Goal: Transaction & Acquisition: Book appointment/travel/reservation

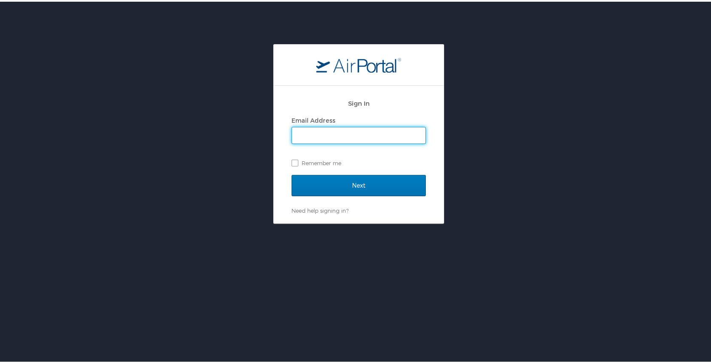
type input "[EMAIL_ADDRESS][PERSON_NAME][DOMAIN_NAME]"
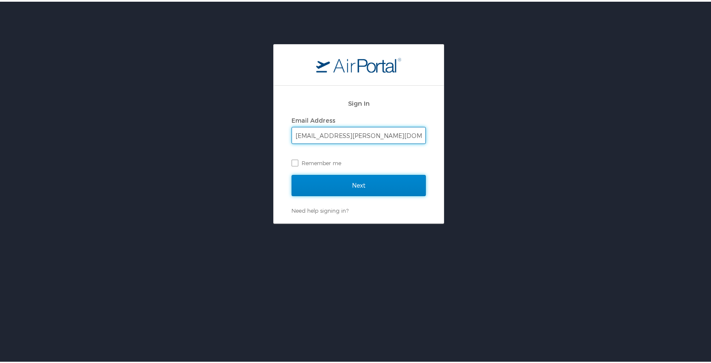
click at [342, 185] on input "Next" at bounding box center [358, 183] width 134 height 21
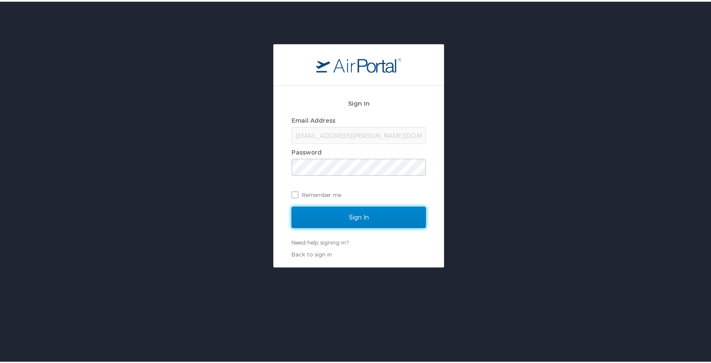
click at [356, 221] on input "Sign In" at bounding box center [358, 215] width 134 height 21
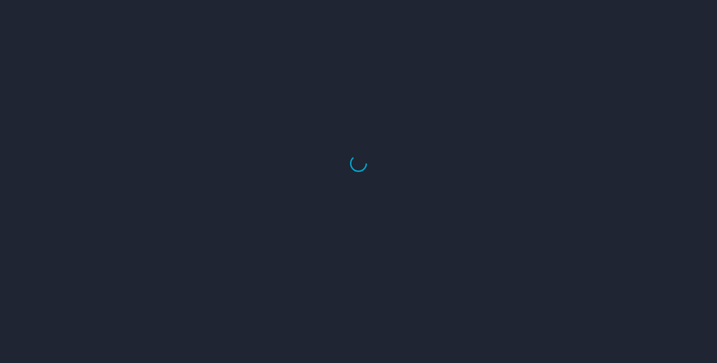
select select "US"
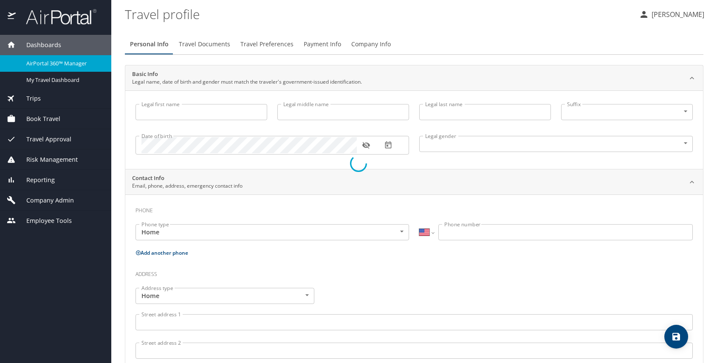
type input "Allison"
type input "Grace"
type input "Holum"
type input "Female"
select select "US"
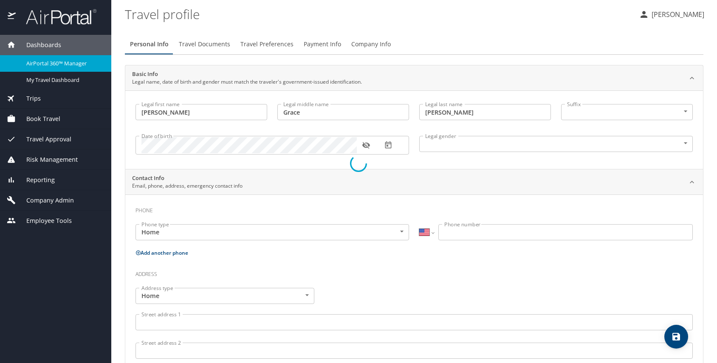
select select "AT"
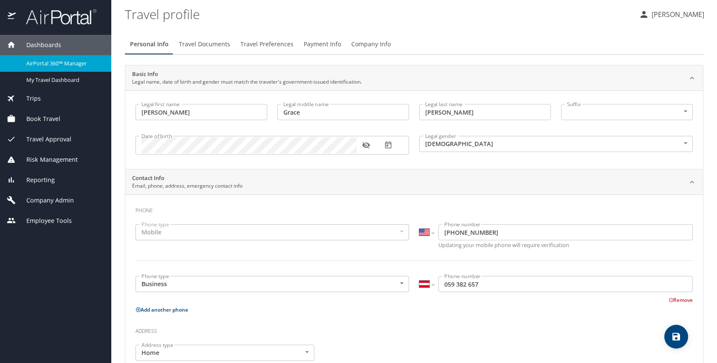
click at [58, 138] on span "Travel Approval" at bounding box center [44, 139] width 56 height 9
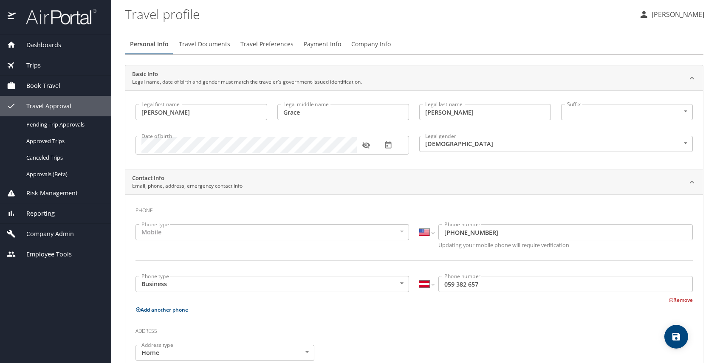
click at [49, 88] on span "Book Travel" at bounding box center [38, 85] width 45 height 9
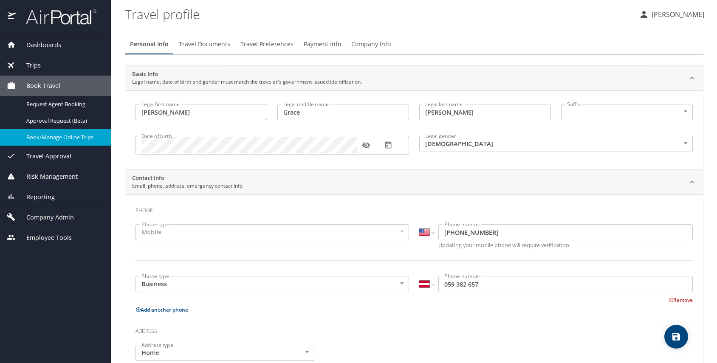
click at [59, 133] on span "Book/Manage Online Trips" at bounding box center [63, 137] width 75 height 8
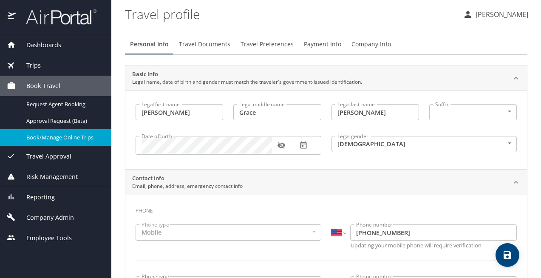
click at [164, 17] on profile "Travel profile" at bounding box center [290, 14] width 331 height 26
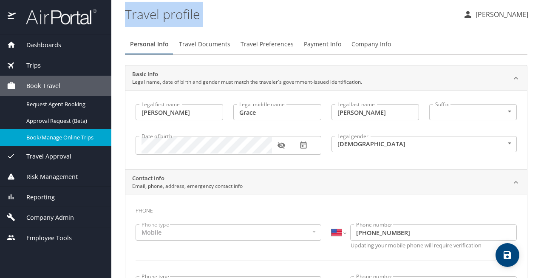
click at [164, 17] on profile "Travel profile" at bounding box center [290, 14] width 331 height 26
click at [196, 16] on profile "Travel profile" at bounding box center [290, 14] width 331 height 26
